Goal: Information Seeking & Learning: Find specific fact

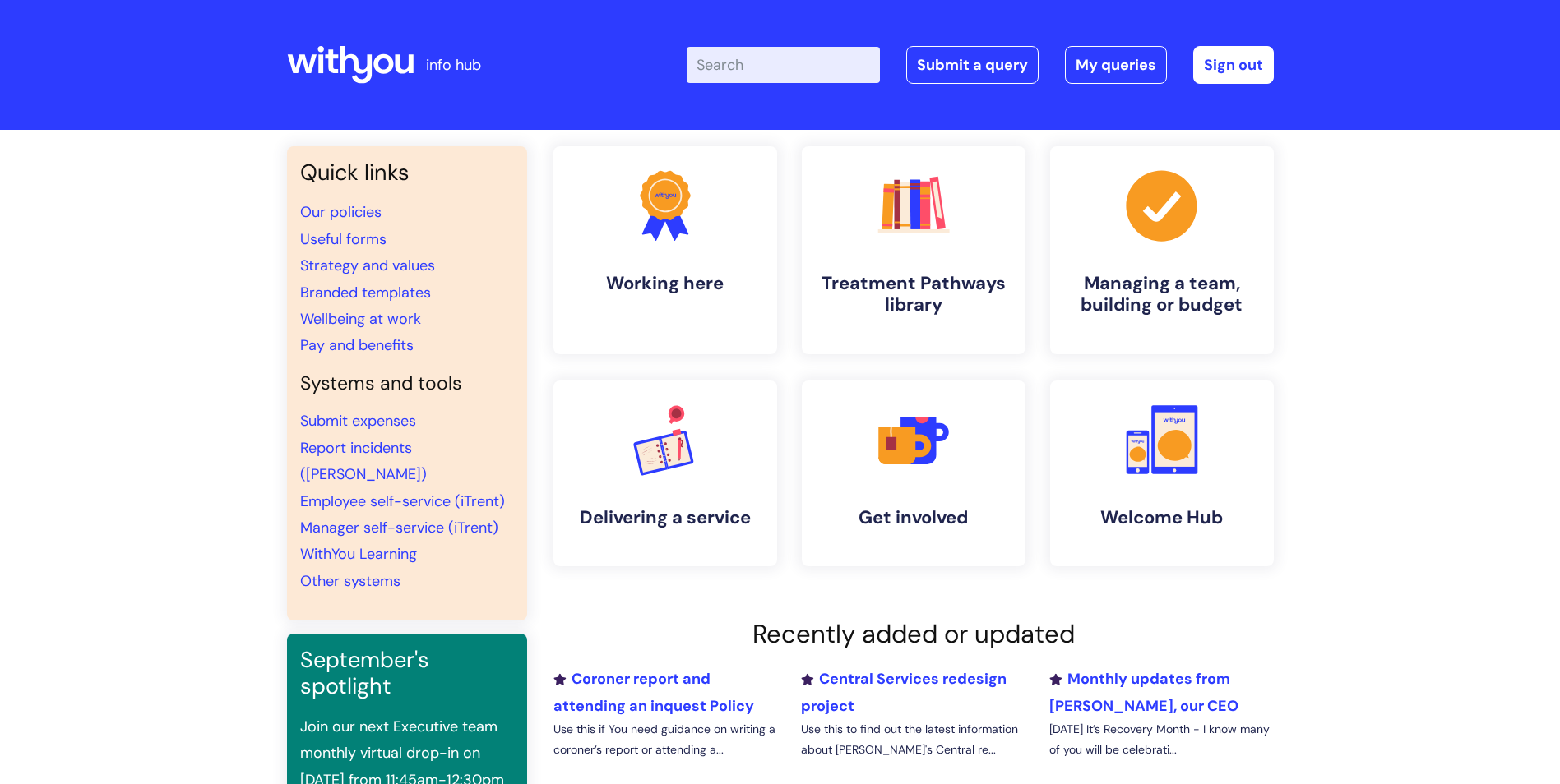
click at [805, 74] on input "Enter your search term here..." at bounding box center [783, 65] width 193 height 37
type input "ncf"
click button "Search" at bounding box center [0, 0] width 0 height 0
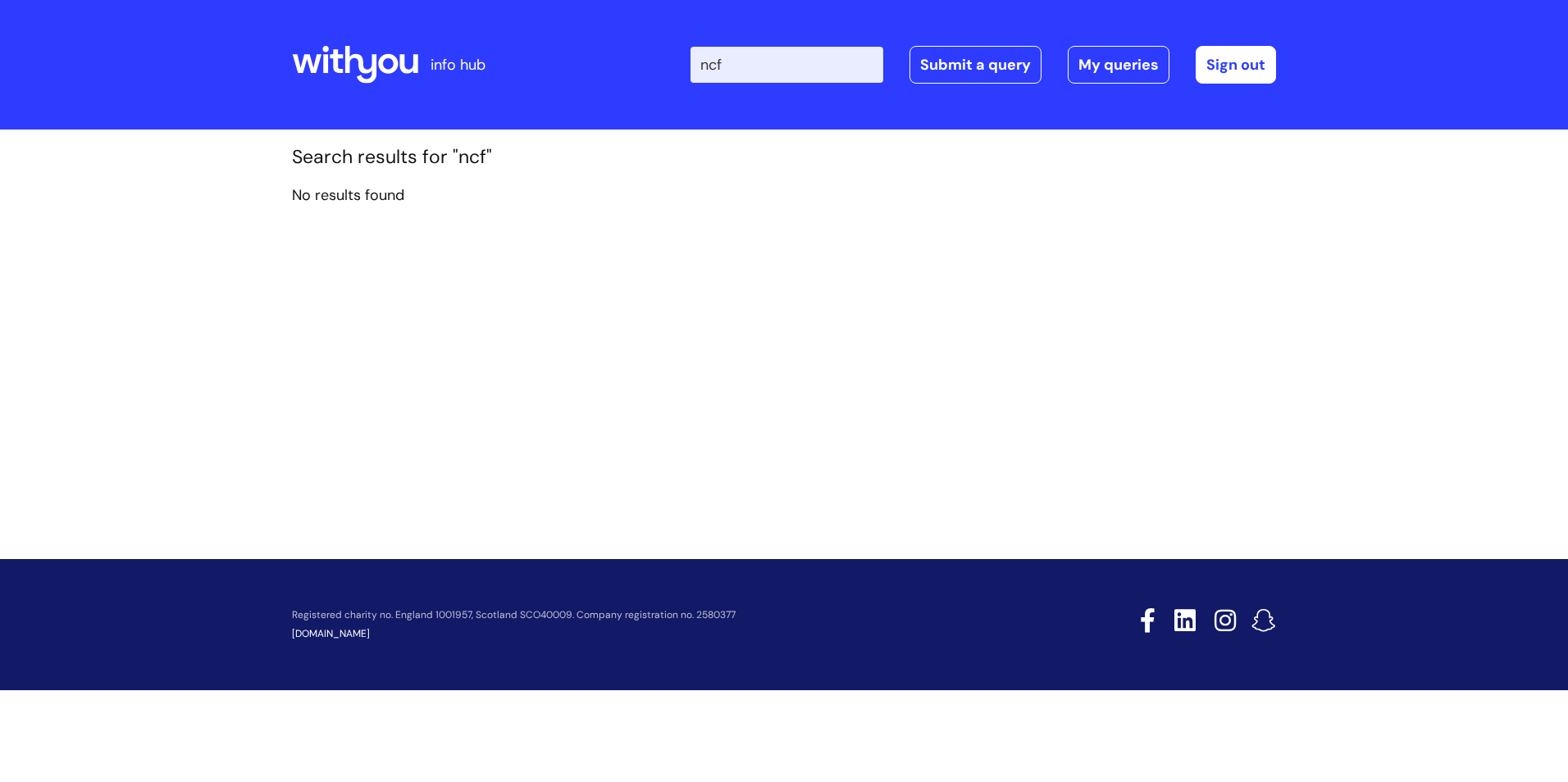
drag, startPoint x: 766, startPoint y: 60, endPoint x: 694, endPoint y: 51, distance: 72.6
click at [694, 51] on div "Enter your search term here... ncf Search Submit a query My queries Welcome Dan…" at bounding box center [906, 65] width 740 height 97
type input "NCF"
click button "Search" at bounding box center [0, 0] width 0 height 0
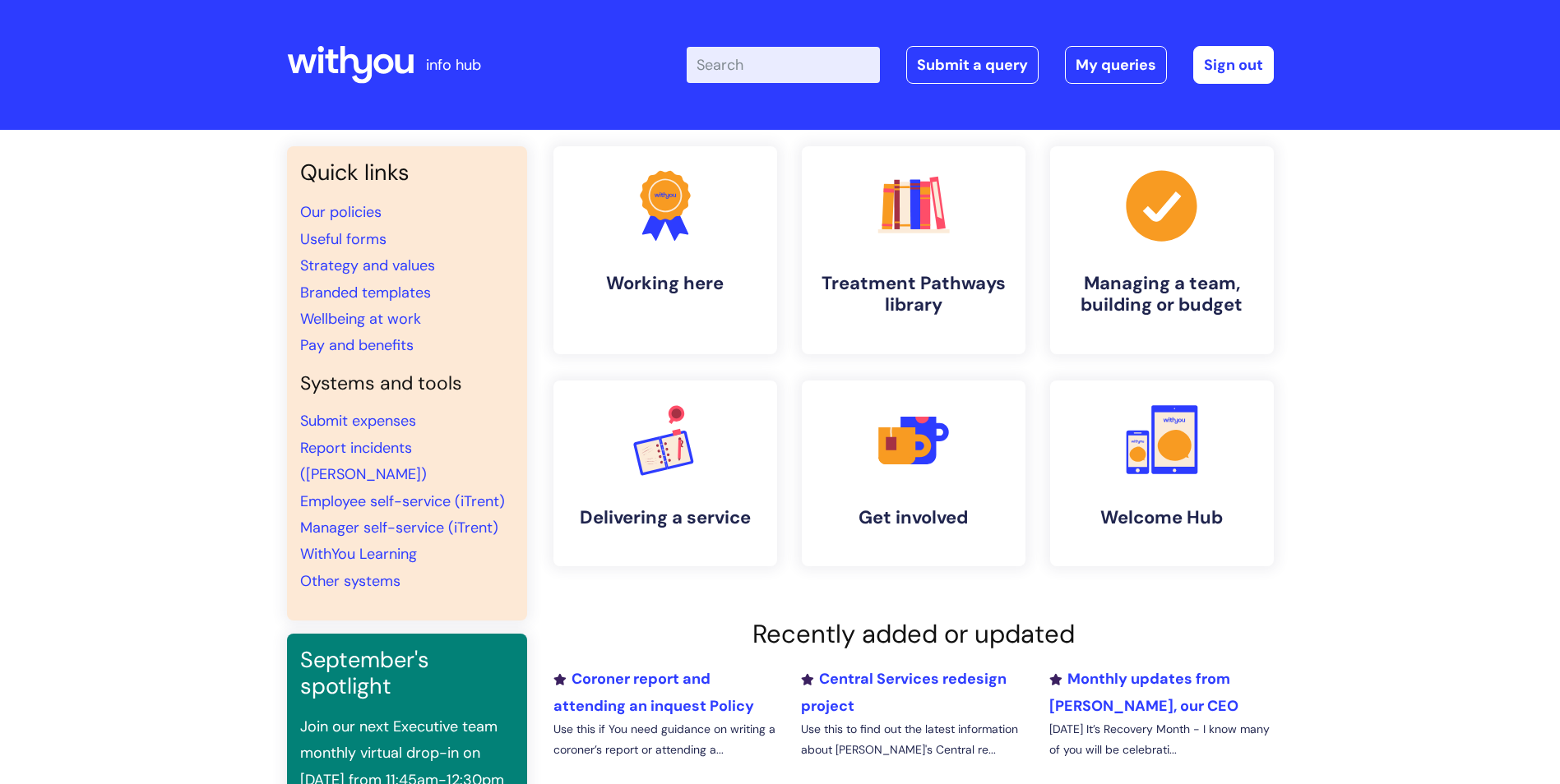
click at [796, 70] on input "Enter your search term here..." at bounding box center [783, 65] width 193 height 37
type input "NCF"
click button "Search" at bounding box center [0, 0] width 0 height 0
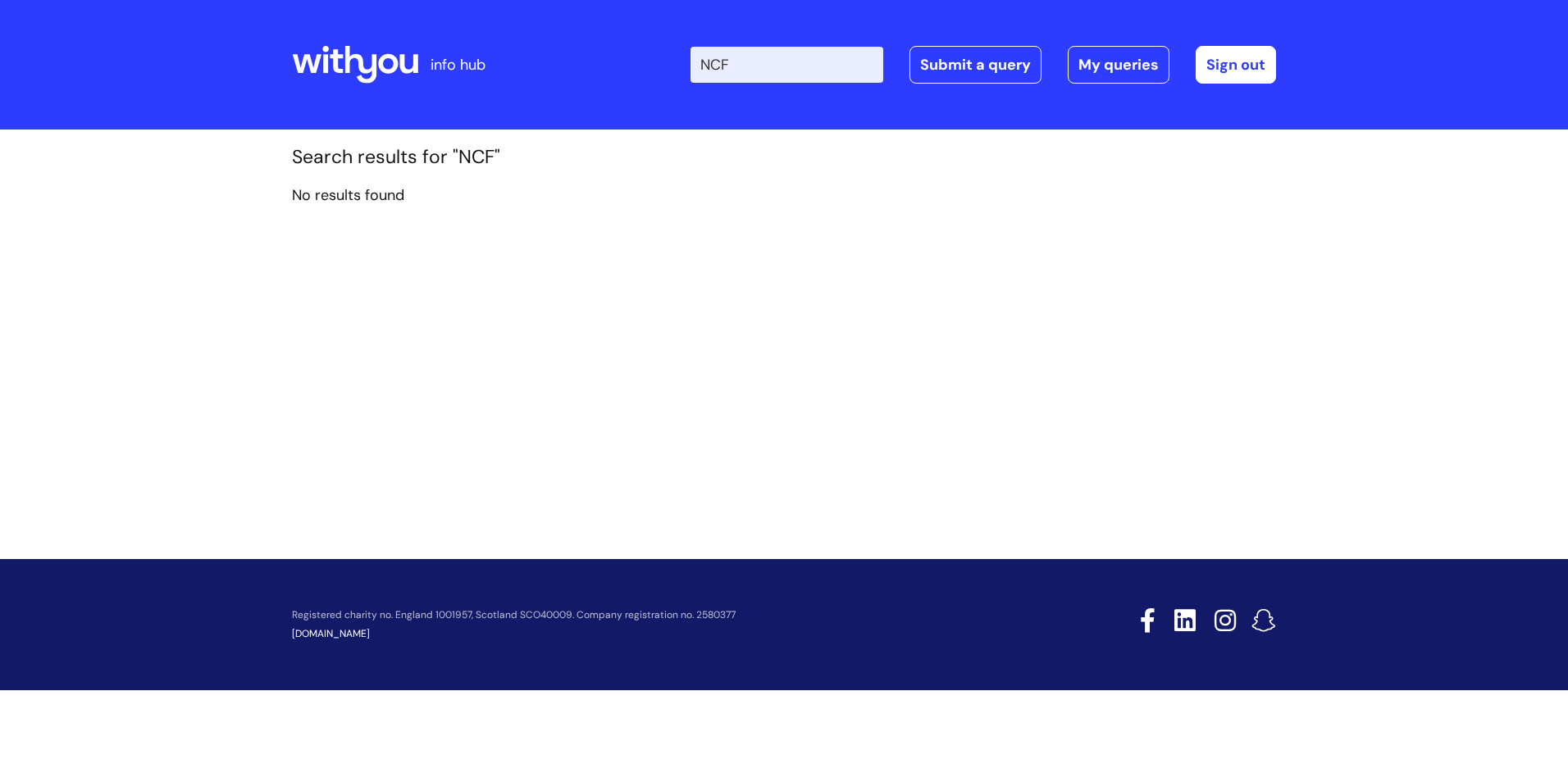
drag, startPoint x: 780, startPoint y: 69, endPoint x: 712, endPoint y: 57, distance: 69.1
click at [712, 57] on input "NCF" at bounding box center [786, 65] width 192 height 36
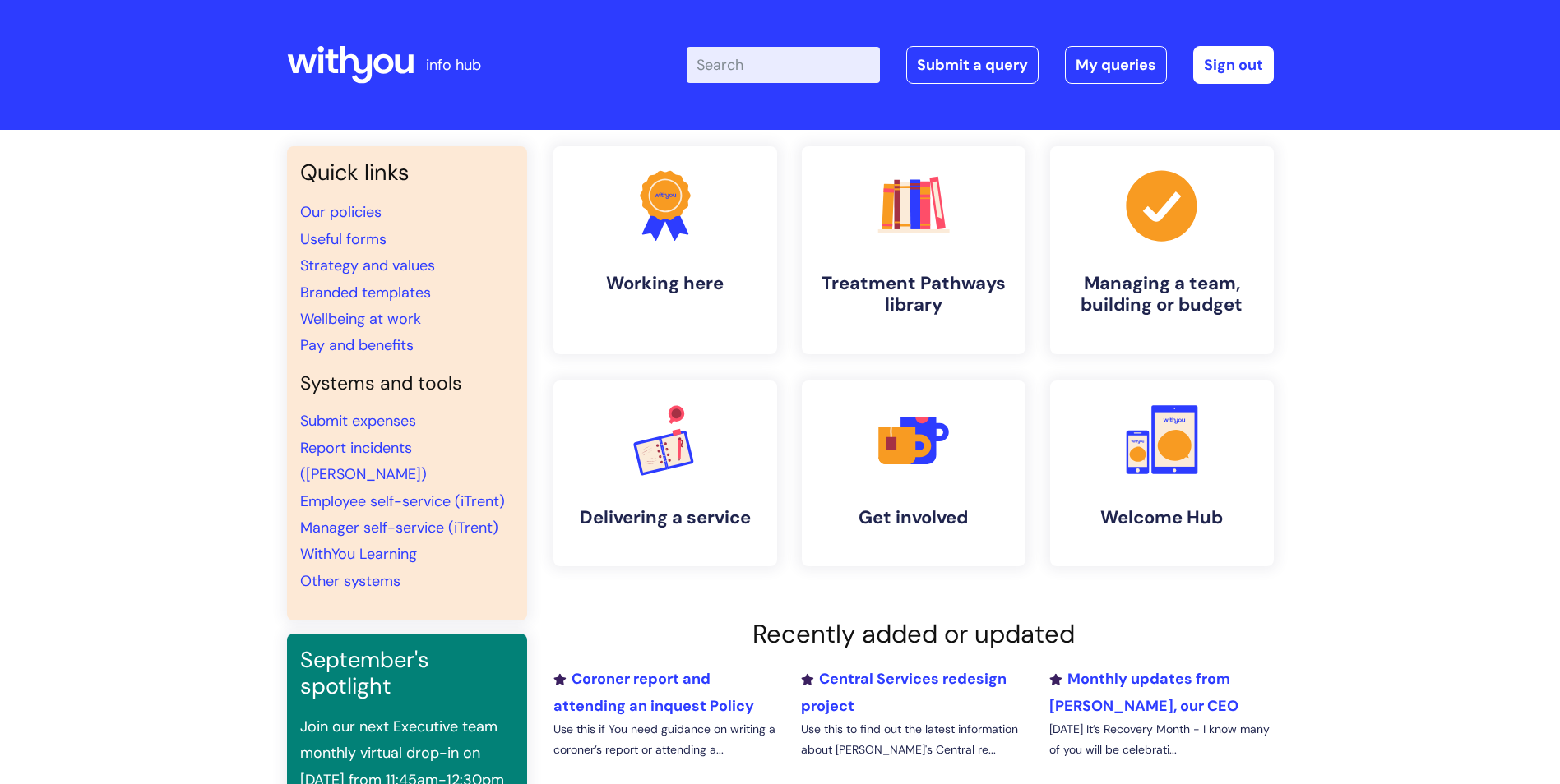
click at [776, 61] on input "Enter your search term here..." at bounding box center [783, 65] width 193 height 37
type input "O"
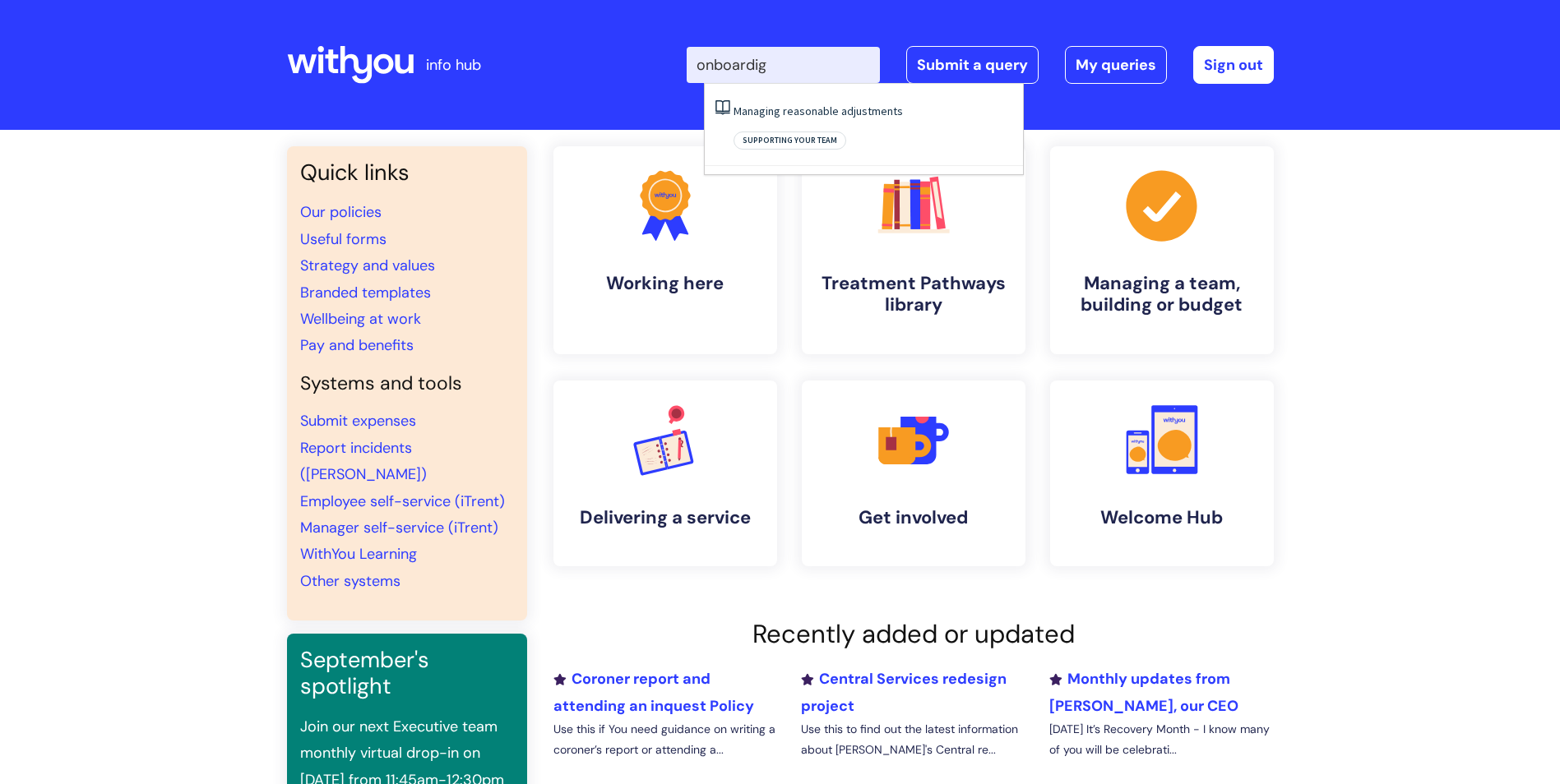
click at [788, 66] on input "onboardig" at bounding box center [783, 65] width 193 height 37
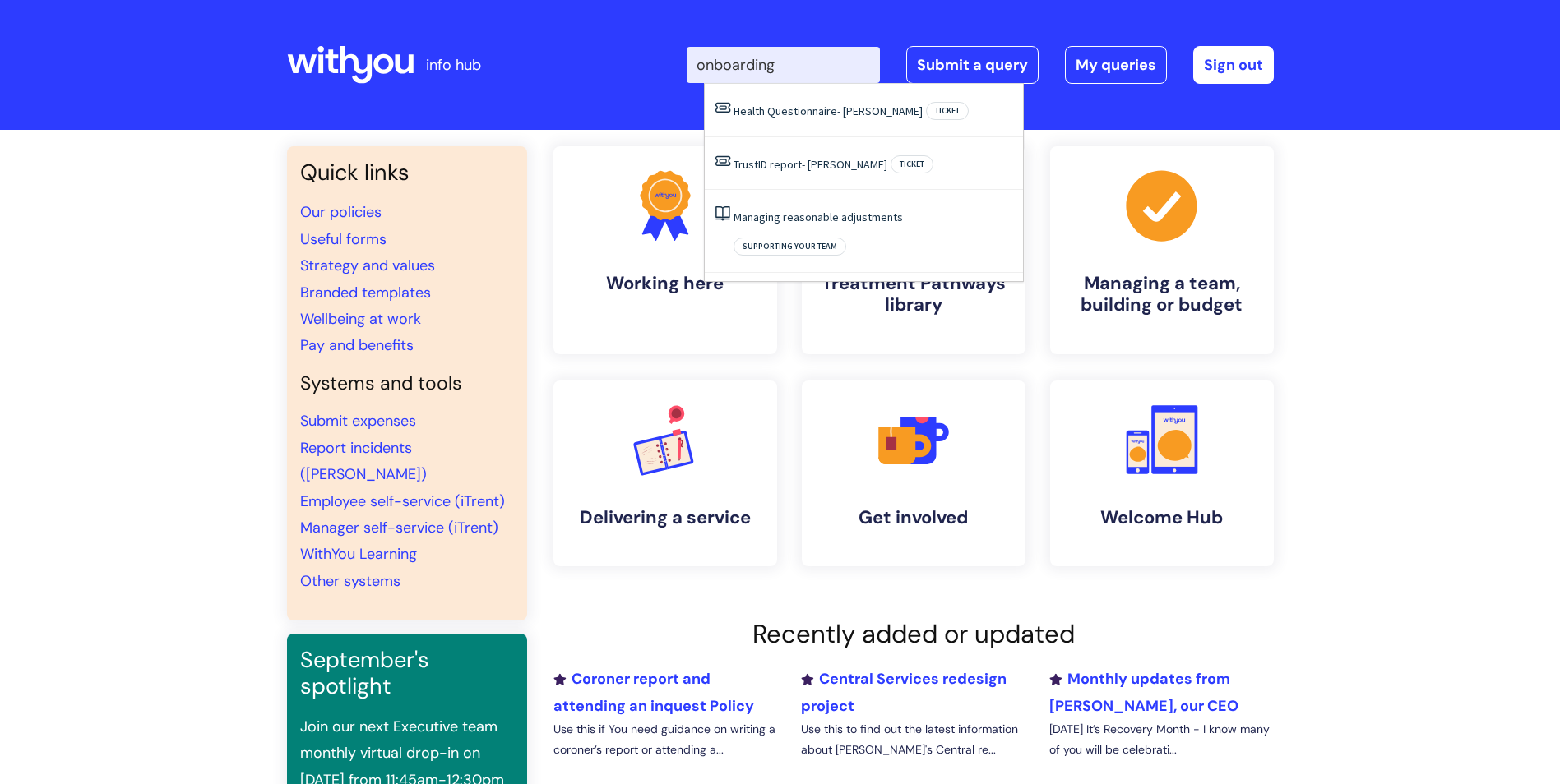
type input "onboarding"
click button "Search" at bounding box center [0, 0] width 0 height 0
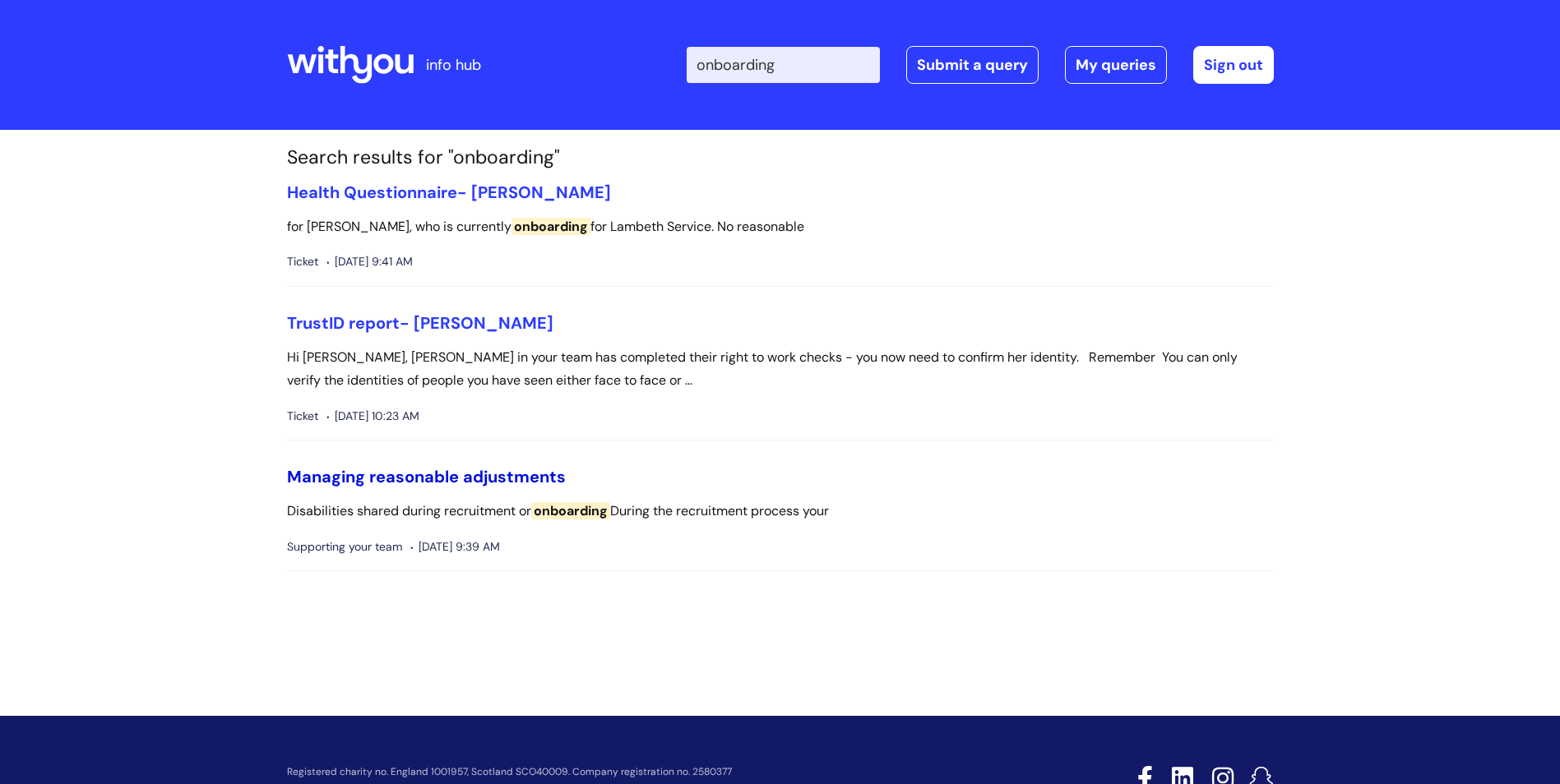
click at [541, 475] on link "Managing reasonable adjustments" at bounding box center [426, 477] width 279 height 21
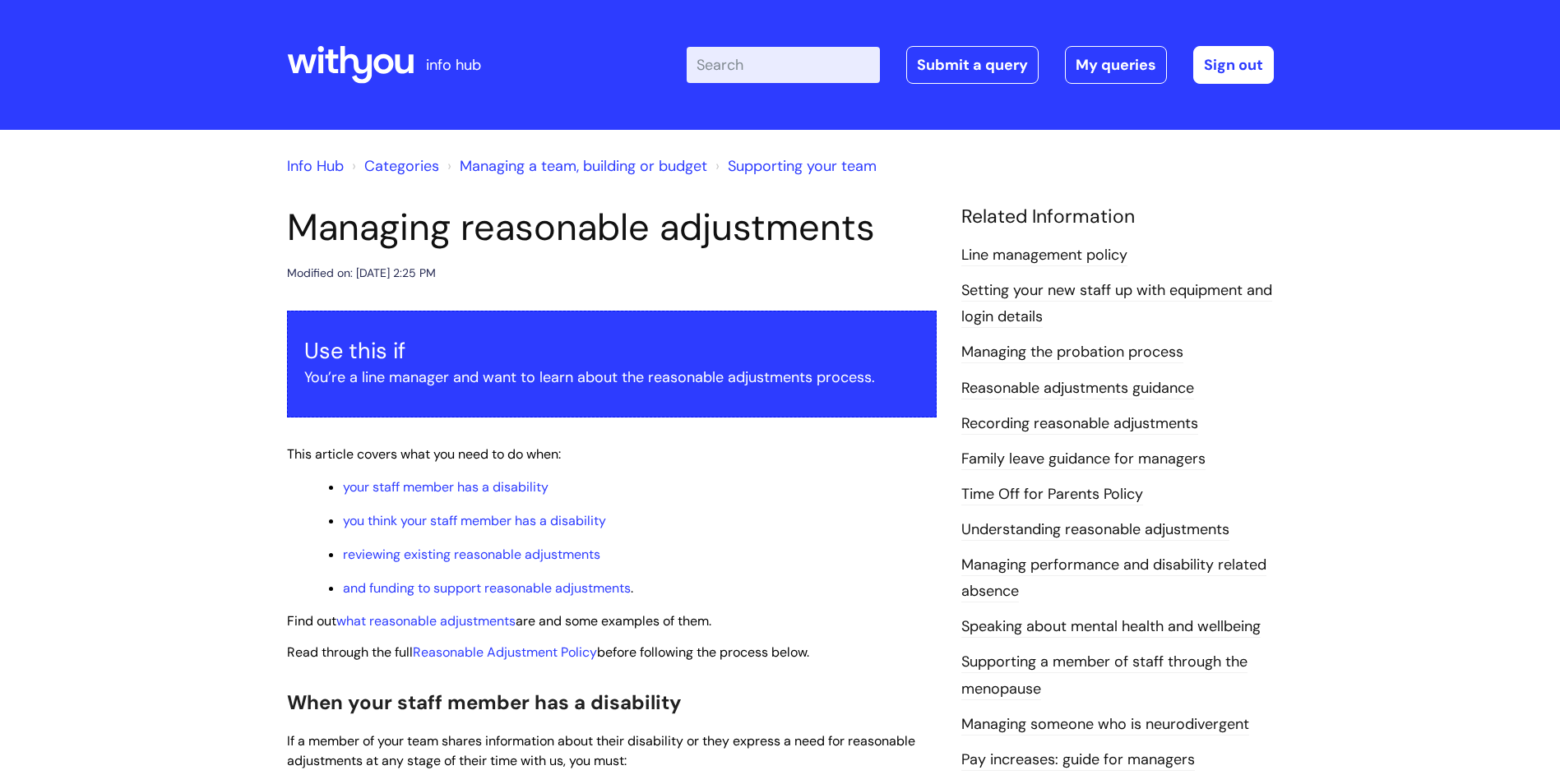
click at [758, 66] on input "Enter your search term here..." at bounding box center [783, 65] width 193 height 37
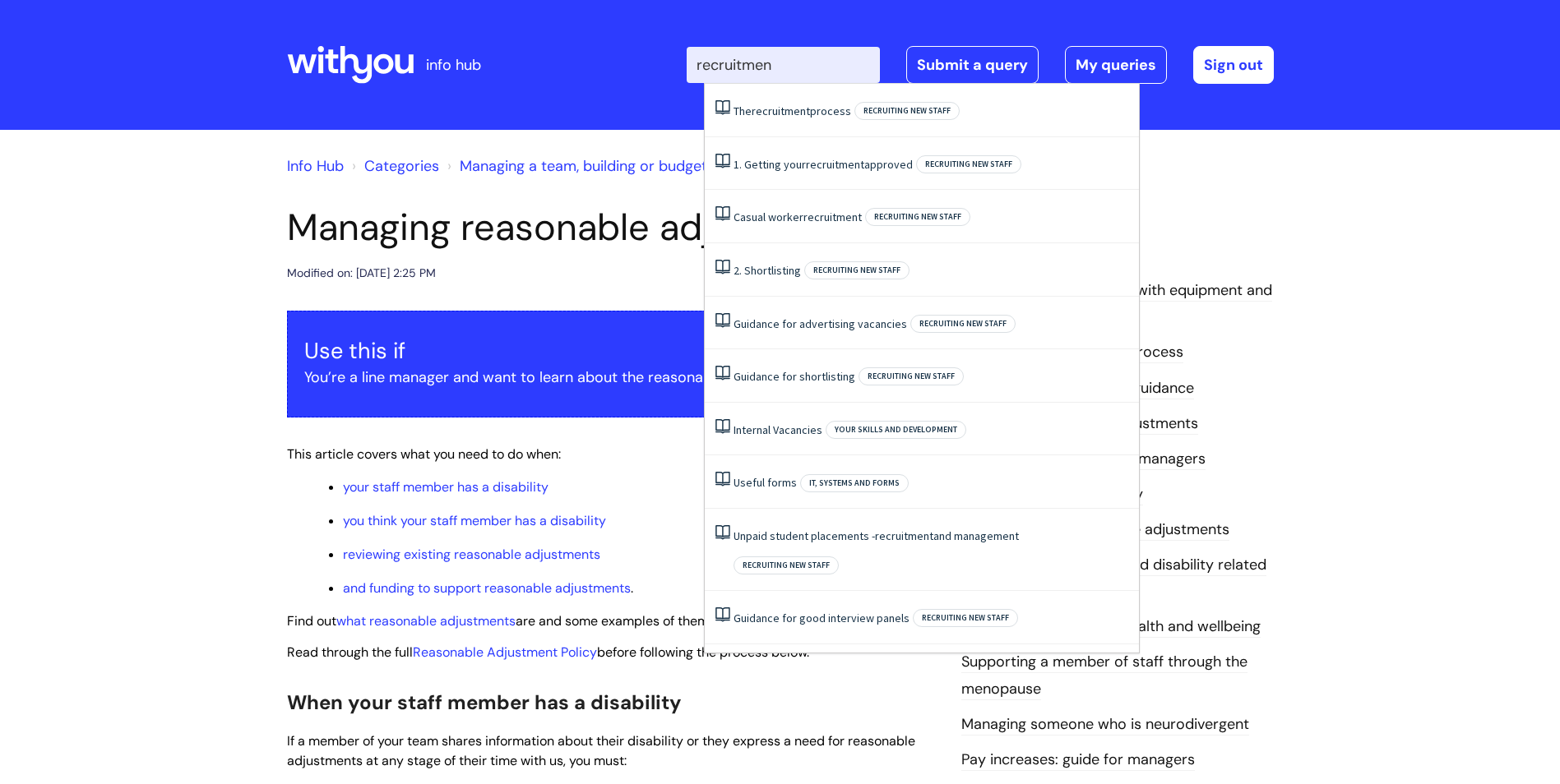
type input "recruitment"
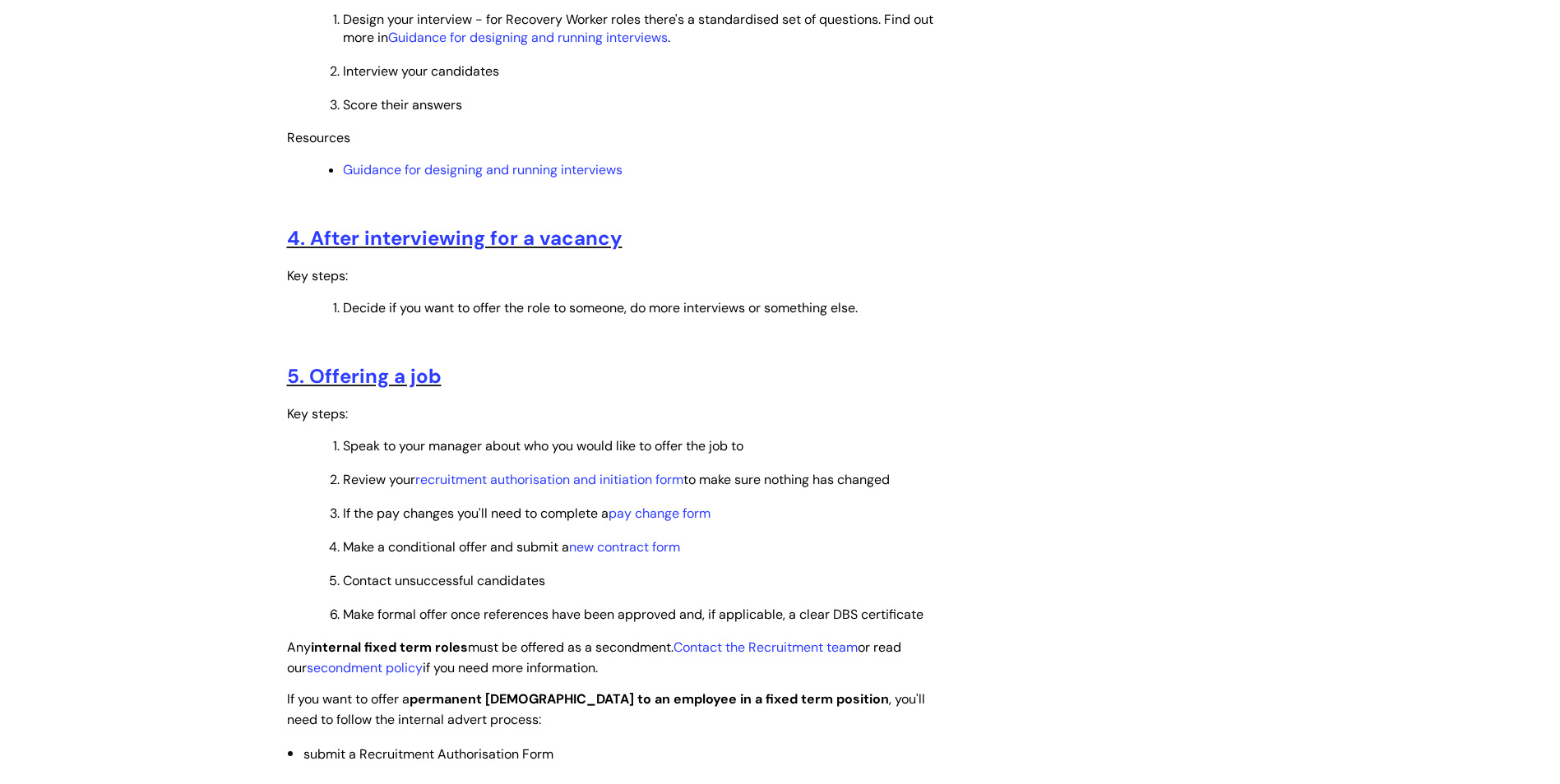
scroll to position [1563, 0]
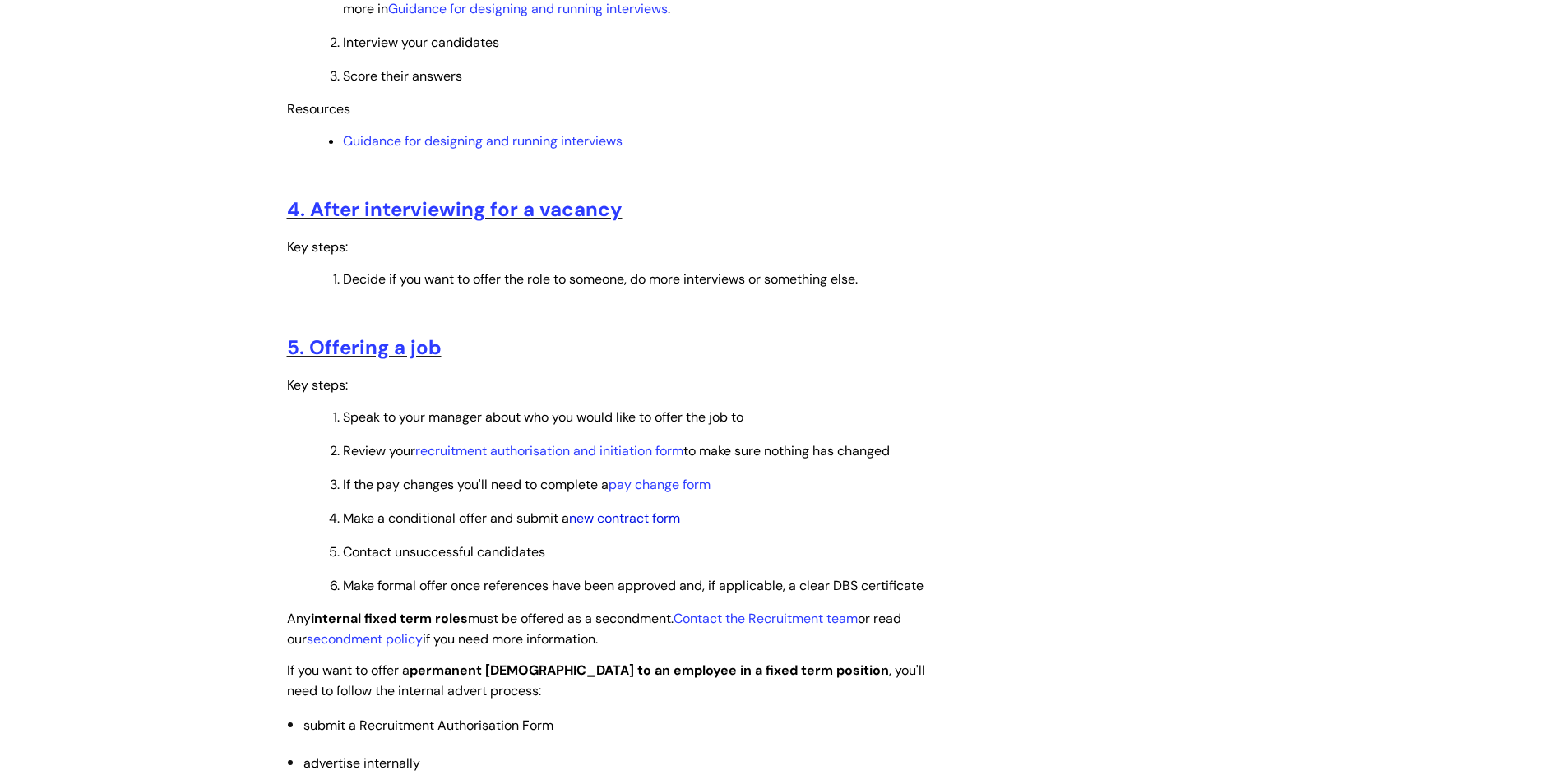
click at [626, 517] on link "new contract form" at bounding box center [624, 518] width 111 height 17
